Goal: Information Seeking & Learning: Learn about a topic

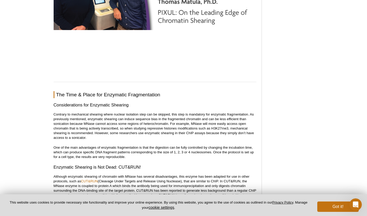
scroll to position [2174, 0]
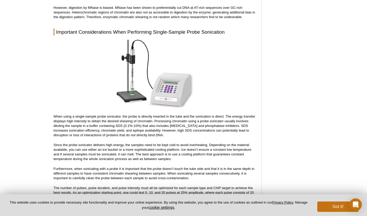
scroll to position [1558, 0]
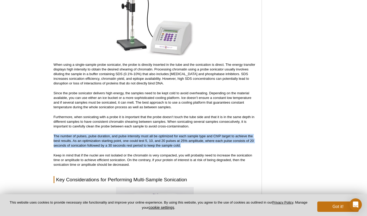
drag, startPoint x: 183, startPoint y: 140, endPoint x: 44, endPoint y: 131, distance: 139.6
click at [44, 131] on div "Active Motif Logo Enabling Epigenetics Research 0 Search Skip to content Active…" at bounding box center [183, 33] width 367 height 3157
copy p "The number of pulses, pulse duration, and pulse intensity must all be optimized…"
